Goal: Use online tool/utility: Use online tool/utility

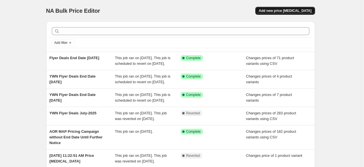
click at [295, 11] on span "Add new price [MEDICAL_DATA]" at bounding box center [285, 10] width 53 height 5
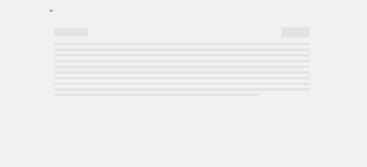
select select "percentage"
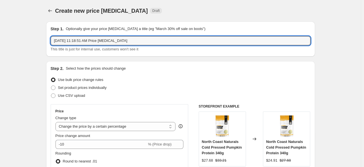
drag, startPoint x: 203, startPoint y: 43, endPoint x: 11, endPoint y: 46, distance: 191.7
type input "Compare at Price Removal Test"
click at [56, 96] on span at bounding box center [53, 95] width 5 height 5
click at [51, 94] on input "Use CSV upload" at bounding box center [51, 93] width 0 height 0
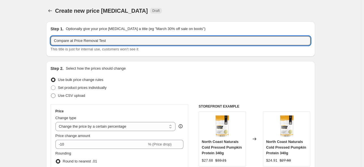
radio input "true"
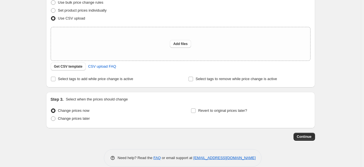
scroll to position [85, 0]
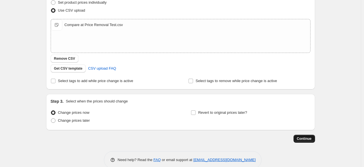
click at [312, 139] on span "Continue" at bounding box center [304, 139] width 15 height 5
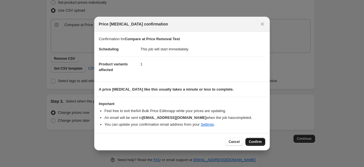
click at [257, 142] on span "Confirm" at bounding box center [255, 142] width 13 height 5
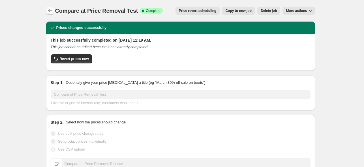
click at [48, 10] on icon "Price change jobs" at bounding box center [50, 11] width 6 height 6
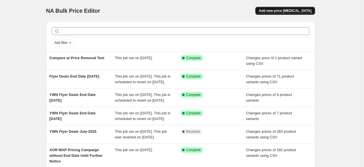
click at [294, 9] on span "Add new price [MEDICAL_DATA]" at bounding box center [285, 10] width 53 height 5
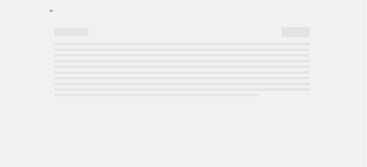
select select "percentage"
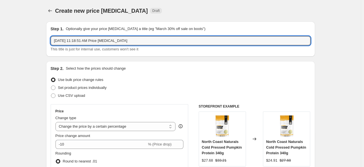
drag, startPoint x: 152, startPoint y: 37, endPoint x: 29, endPoint y: 36, distance: 122.4
type input "Compare at Price Removal Test - No Variant Price Column"
click at [54, 95] on span at bounding box center [53, 95] width 5 height 5
click at [51, 94] on input "Use CSV upload" at bounding box center [51, 93] width 0 height 0
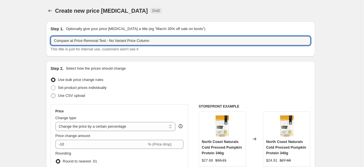
radio input "true"
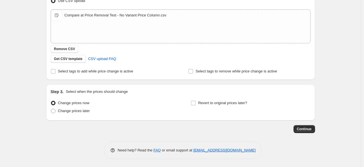
scroll to position [95, 0]
click at [308, 130] on span "Continue" at bounding box center [304, 129] width 15 height 5
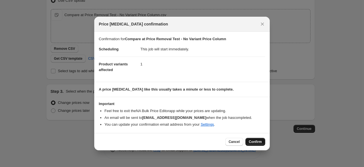
click at [255, 142] on span "Confirm" at bounding box center [255, 142] width 13 height 5
